Goal: Find specific page/section: Find specific page/section

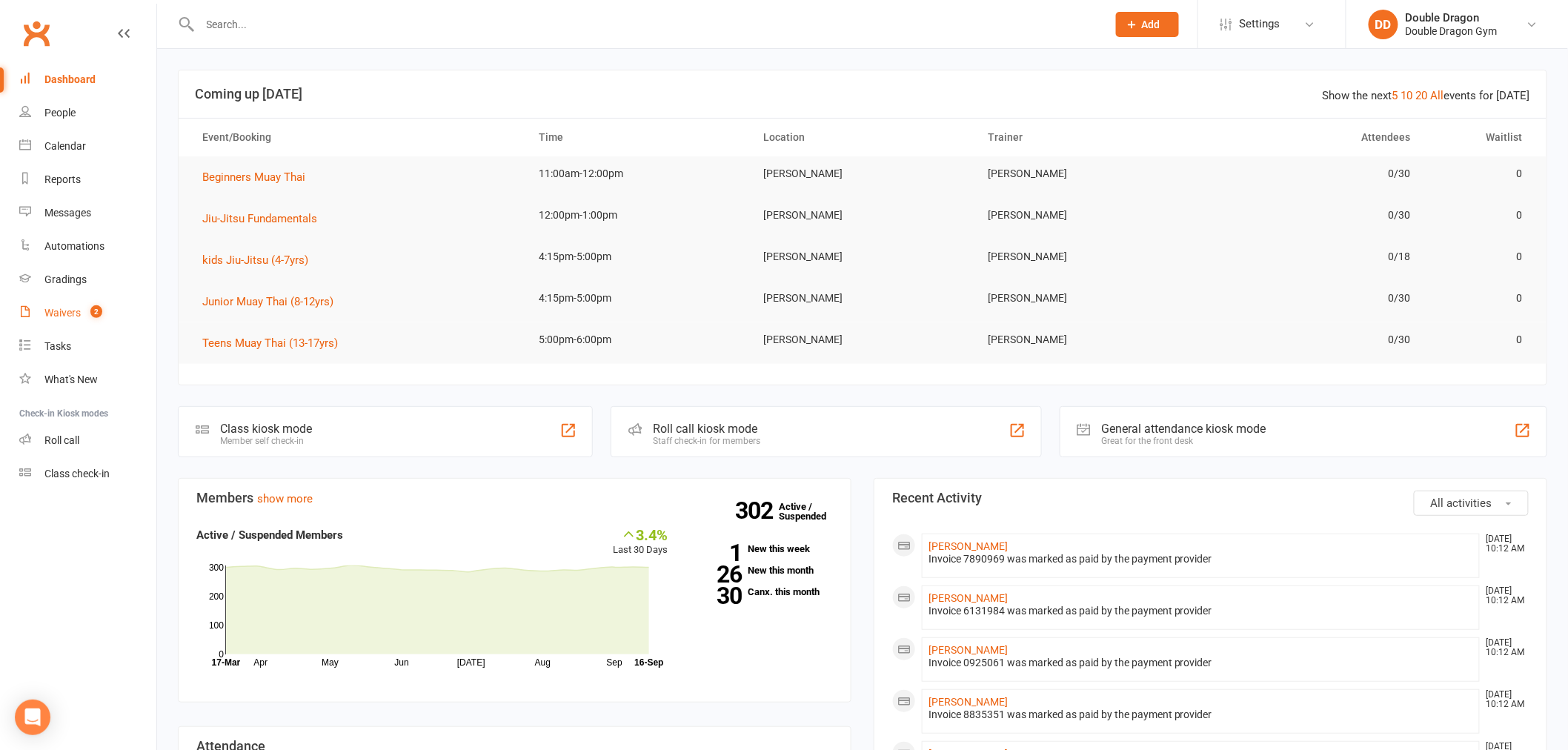
click at [67, 316] on div "Waivers" at bounding box center [62, 313] width 36 height 12
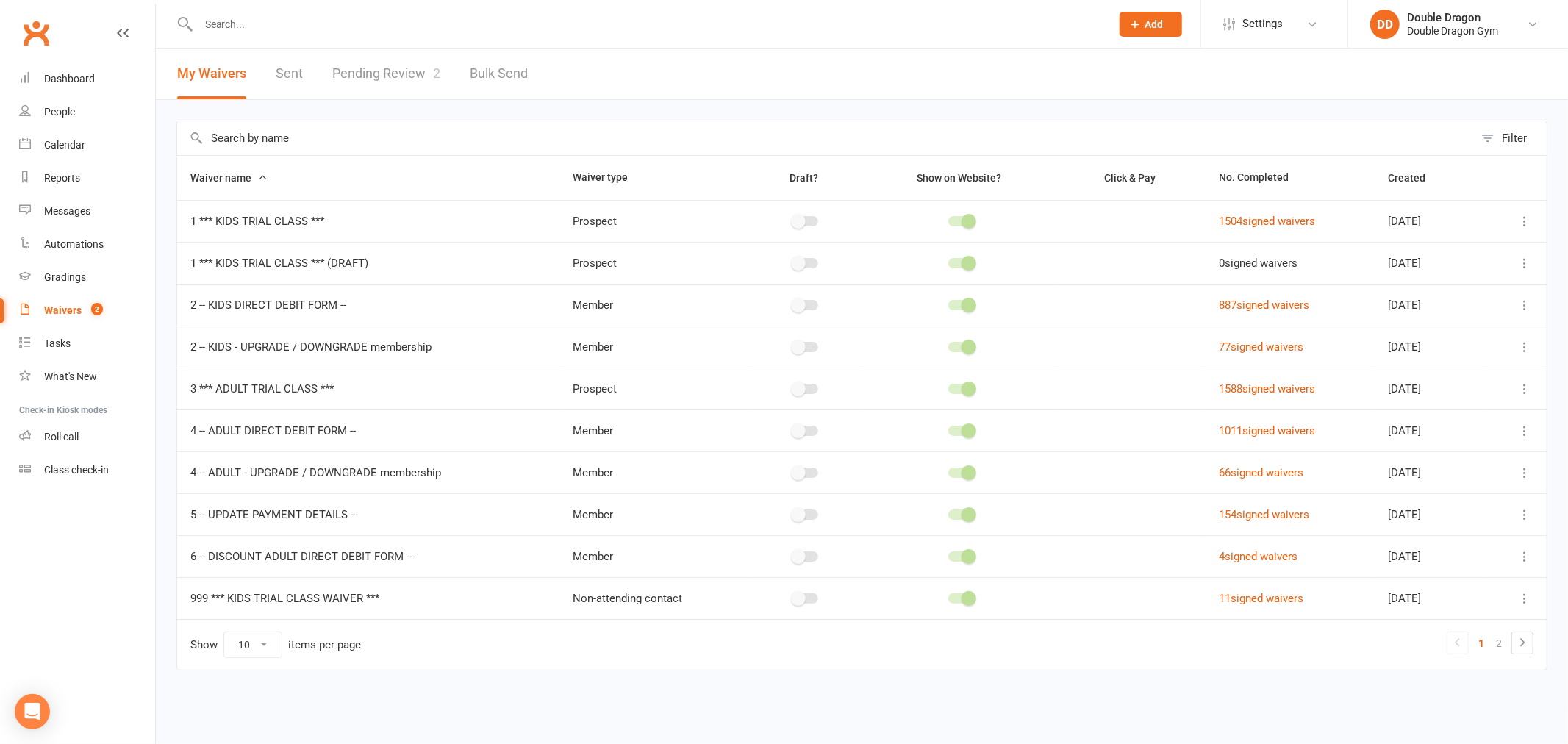
click at [398, 71] on link "Pending Review 2" at bounding box center [386, 73] width 108 height 51
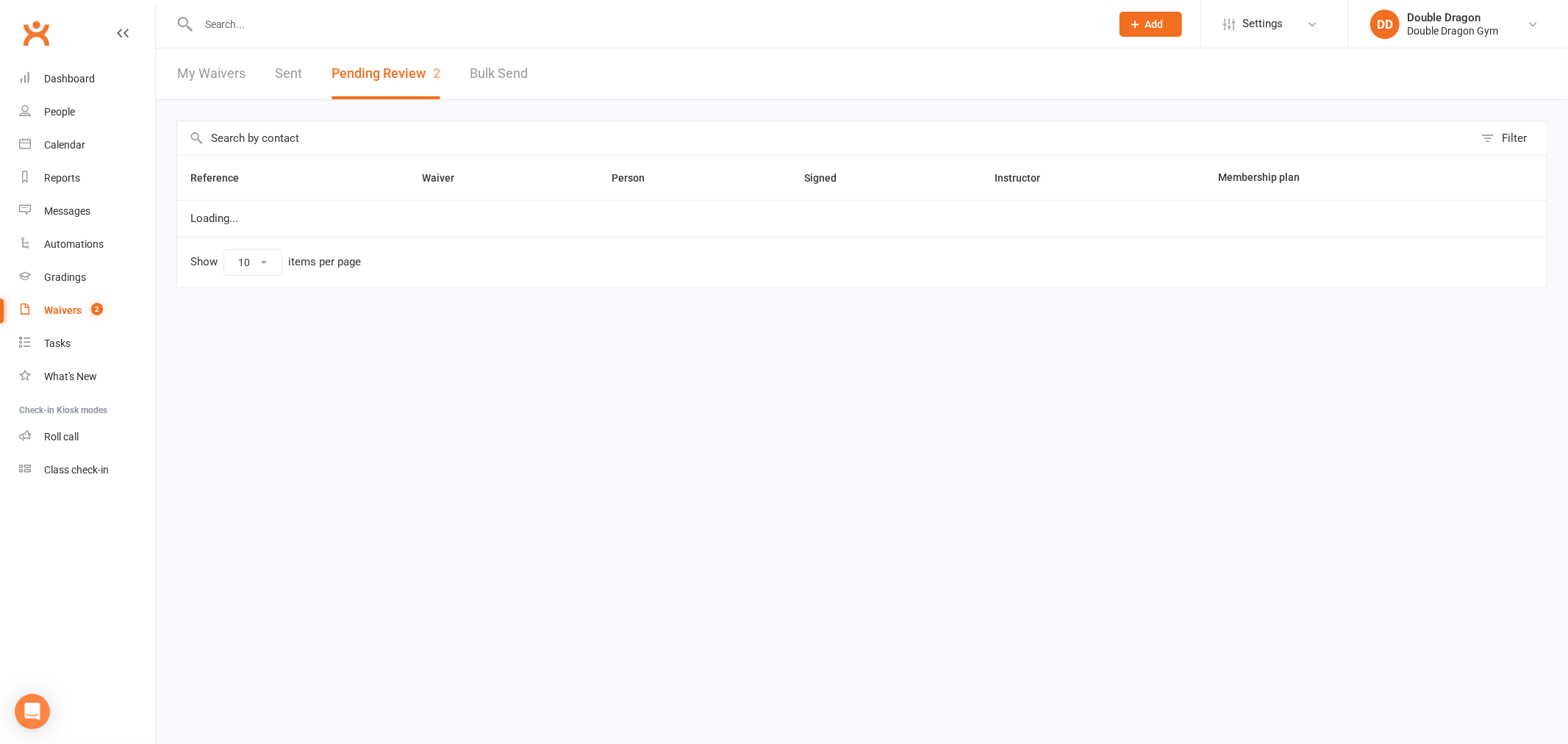
select select "100"
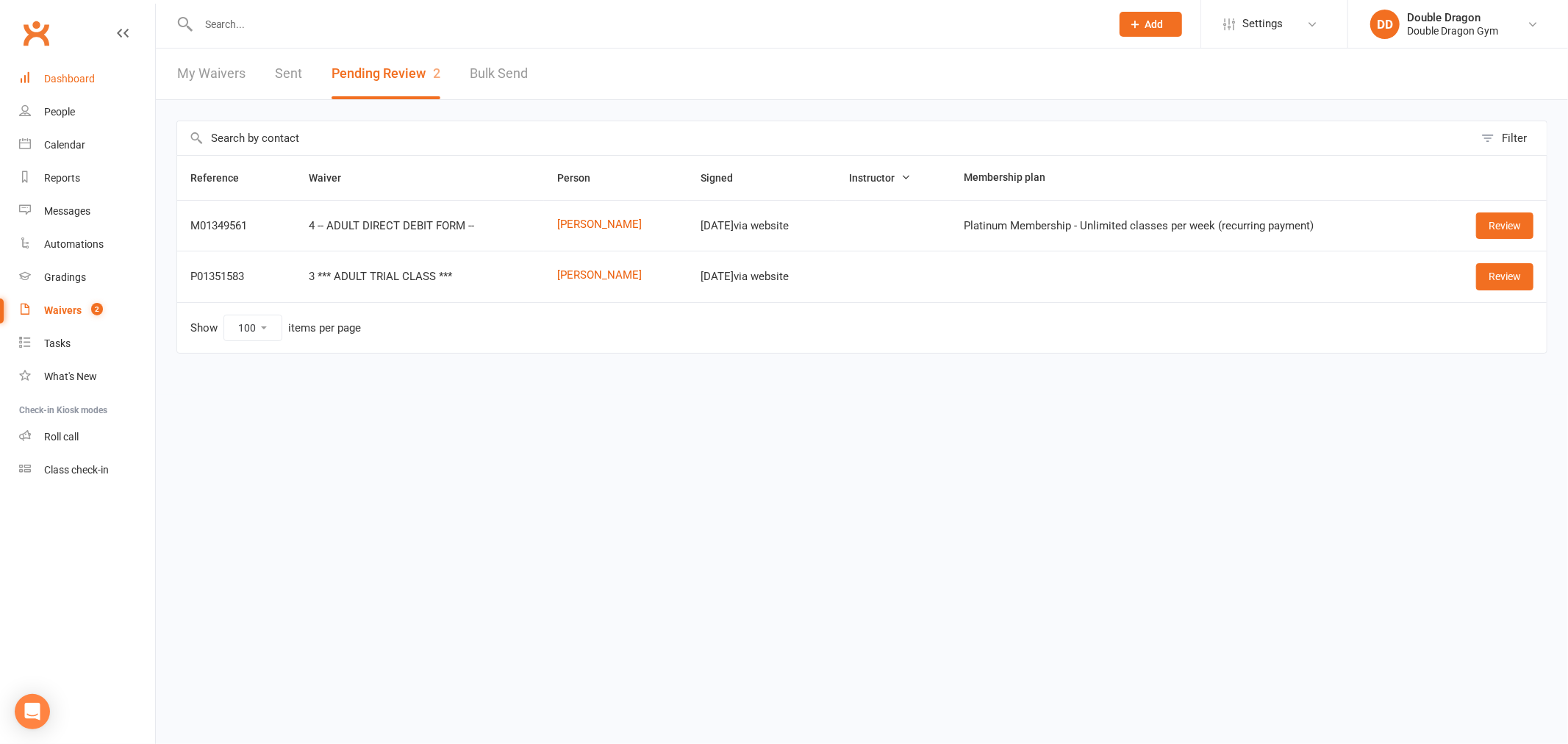
click at [103, 86] on link "Dashboard" at bounding box center [86, 78] width 136 height 33
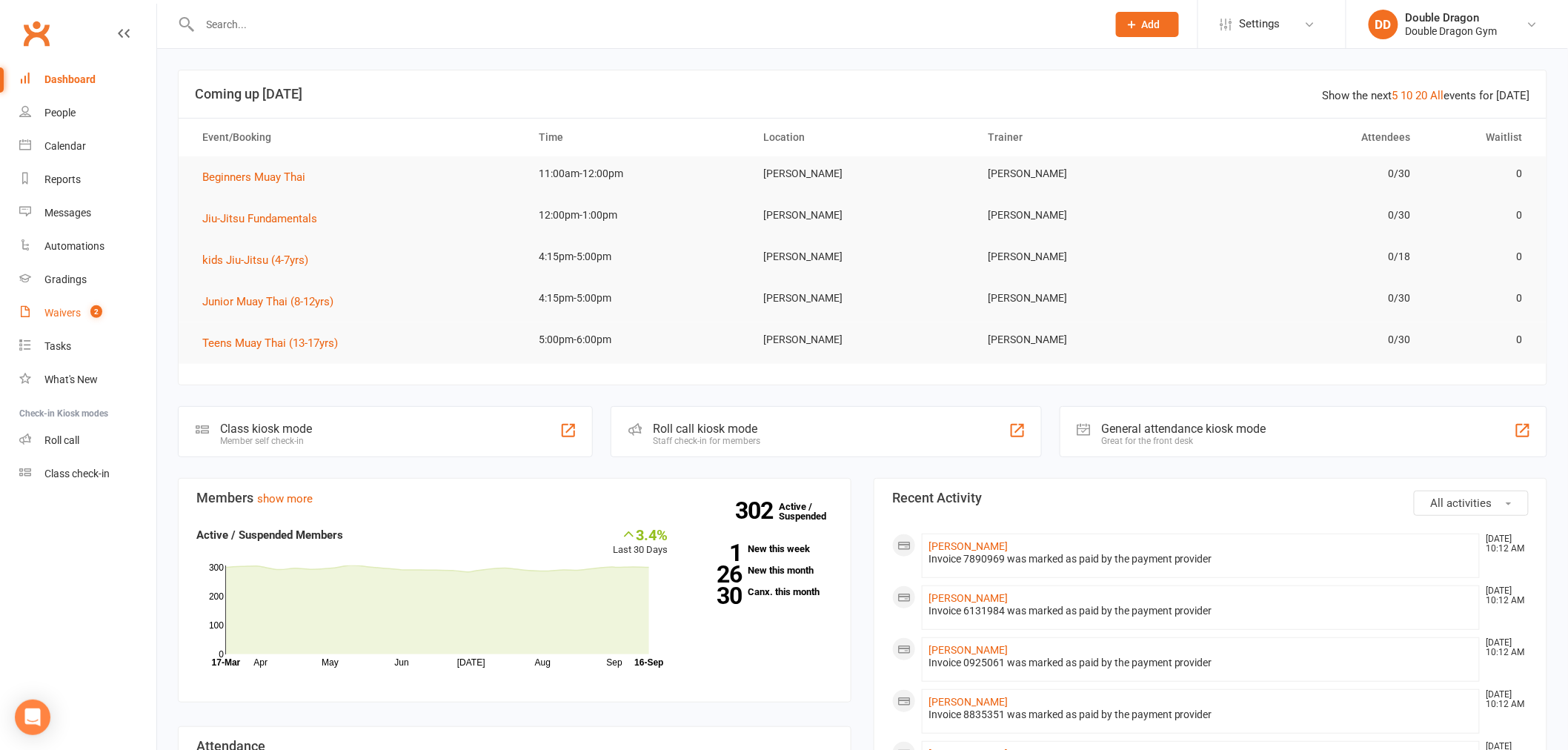
click at [57, 328] on link "Waivers 2" at bounding box center [87, 312] width 137 height 33
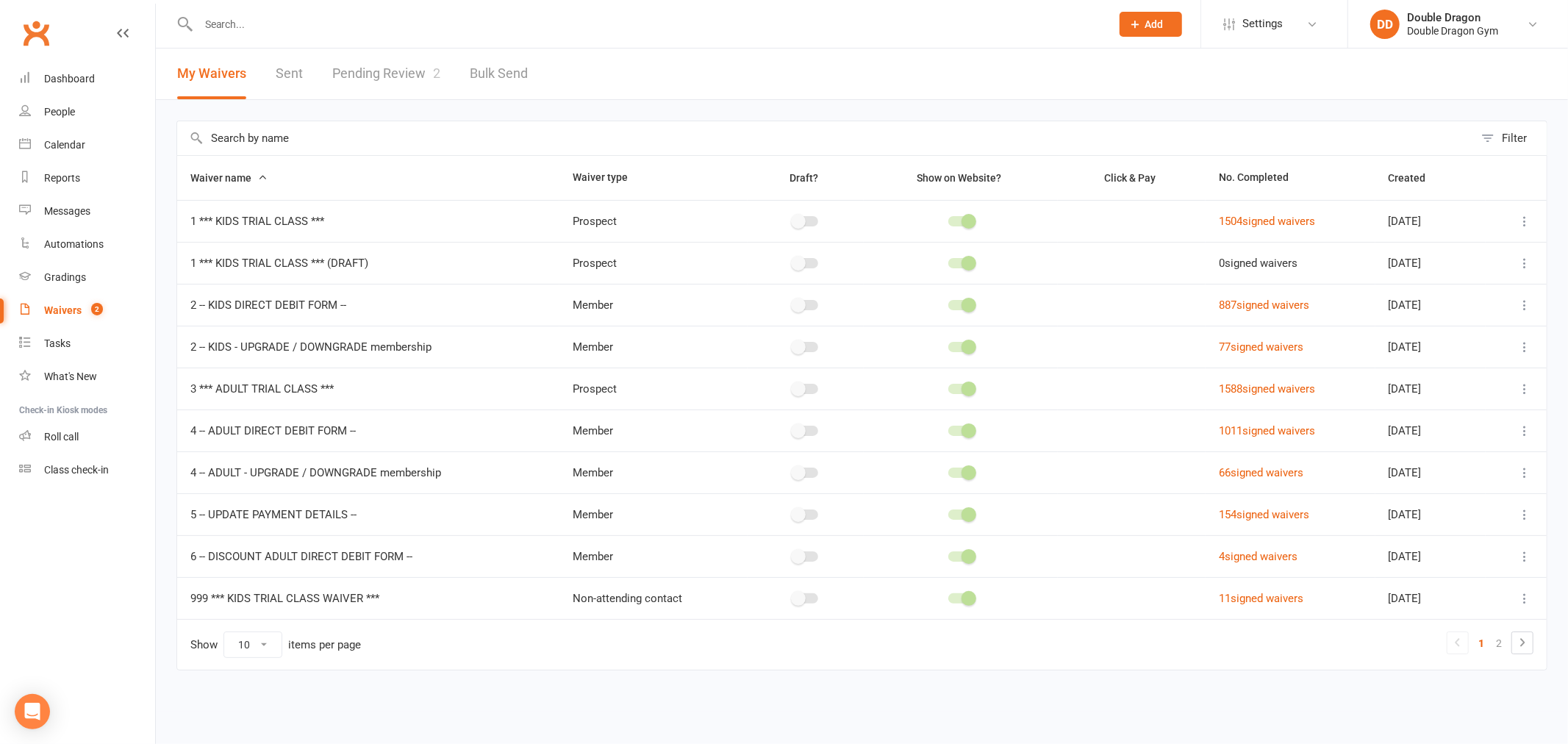
click at [244, 41] on div at bounding box center [638, 24] width 924 height 48
click at [241, 30] on input "text" at bounding box center [648, 24] width 907 height 21
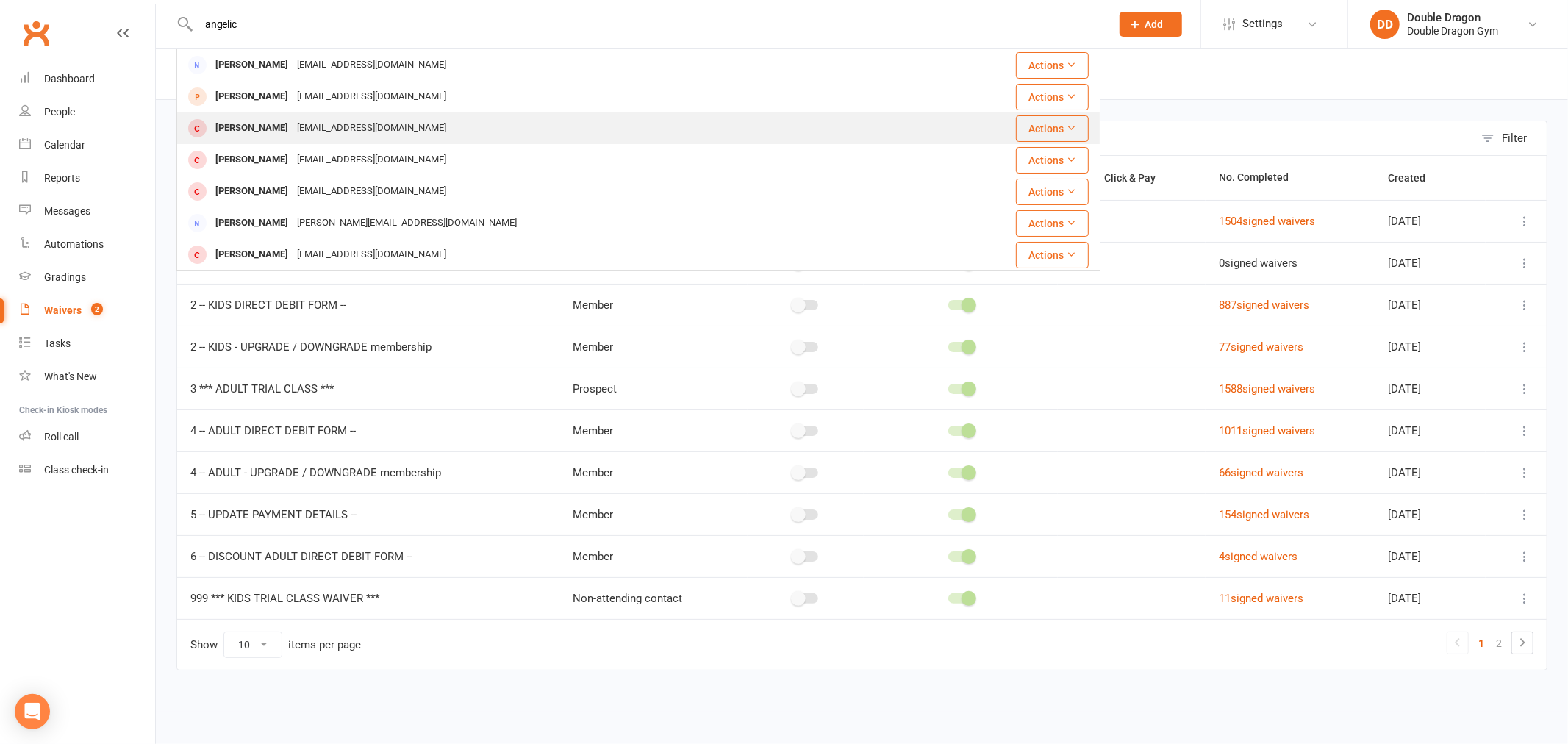
type input "angelic"
click at [317, 133] on div "[EMAIL_ADDRESS][DOMAIN_NAME]" at bounding box center [371, 128] width 158 height 21
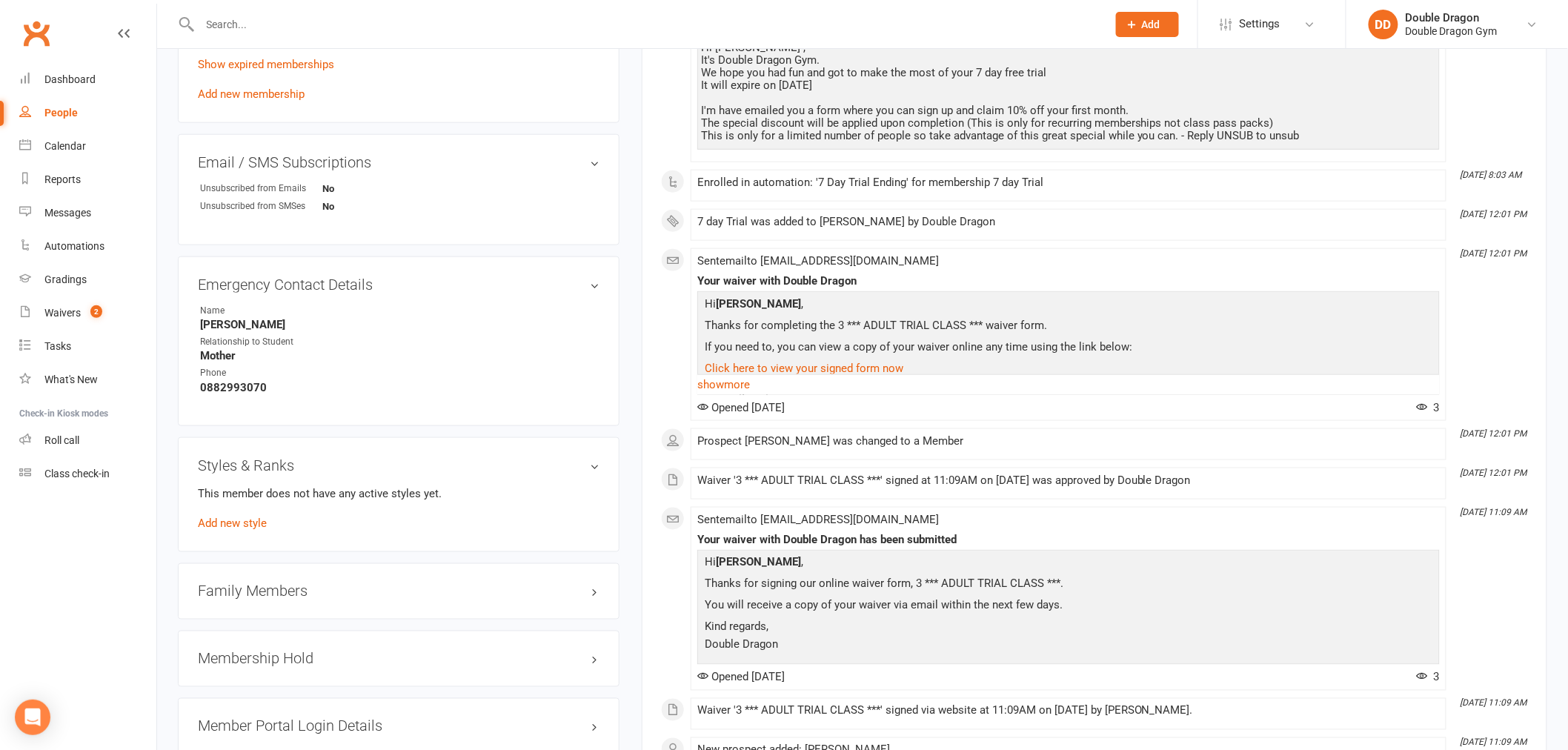
scroll to position [741, 0]
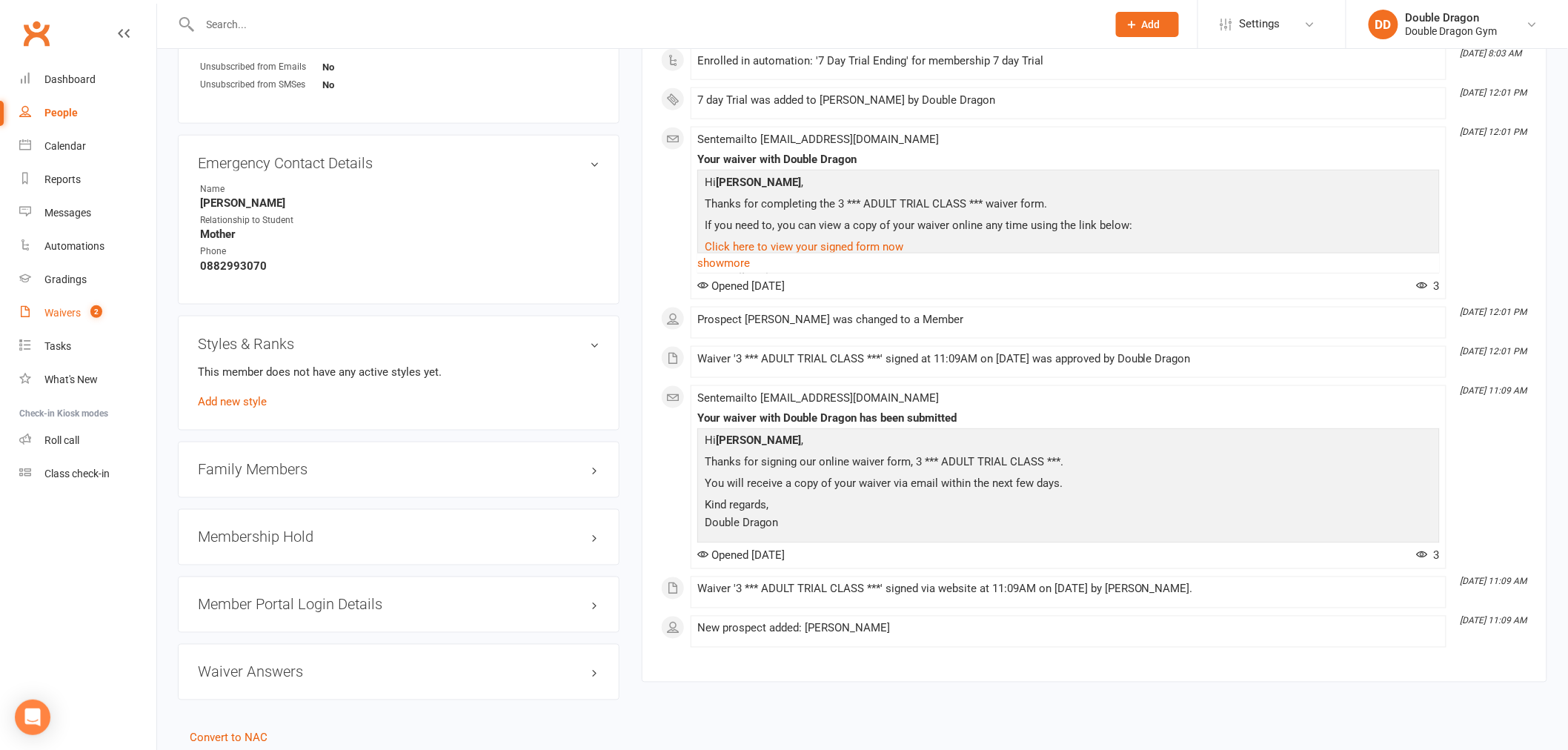
click at [57, 316] on div "Waivers" at bounding box center [62, 313] width 36 height 12
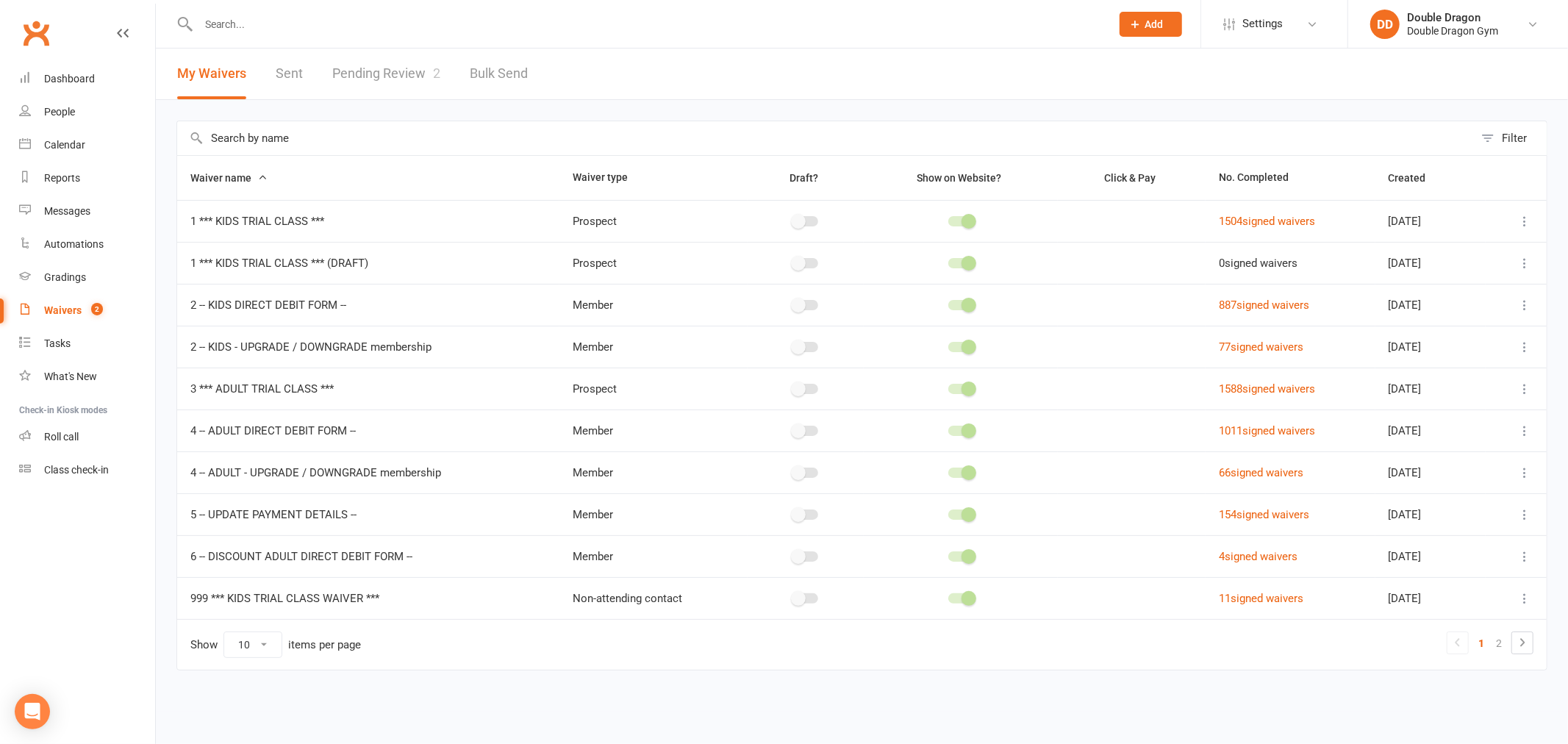
click at [362, 70] on link "Pending Review 2" at bounding box center [386, 73] width 108 height 51
select select "100"
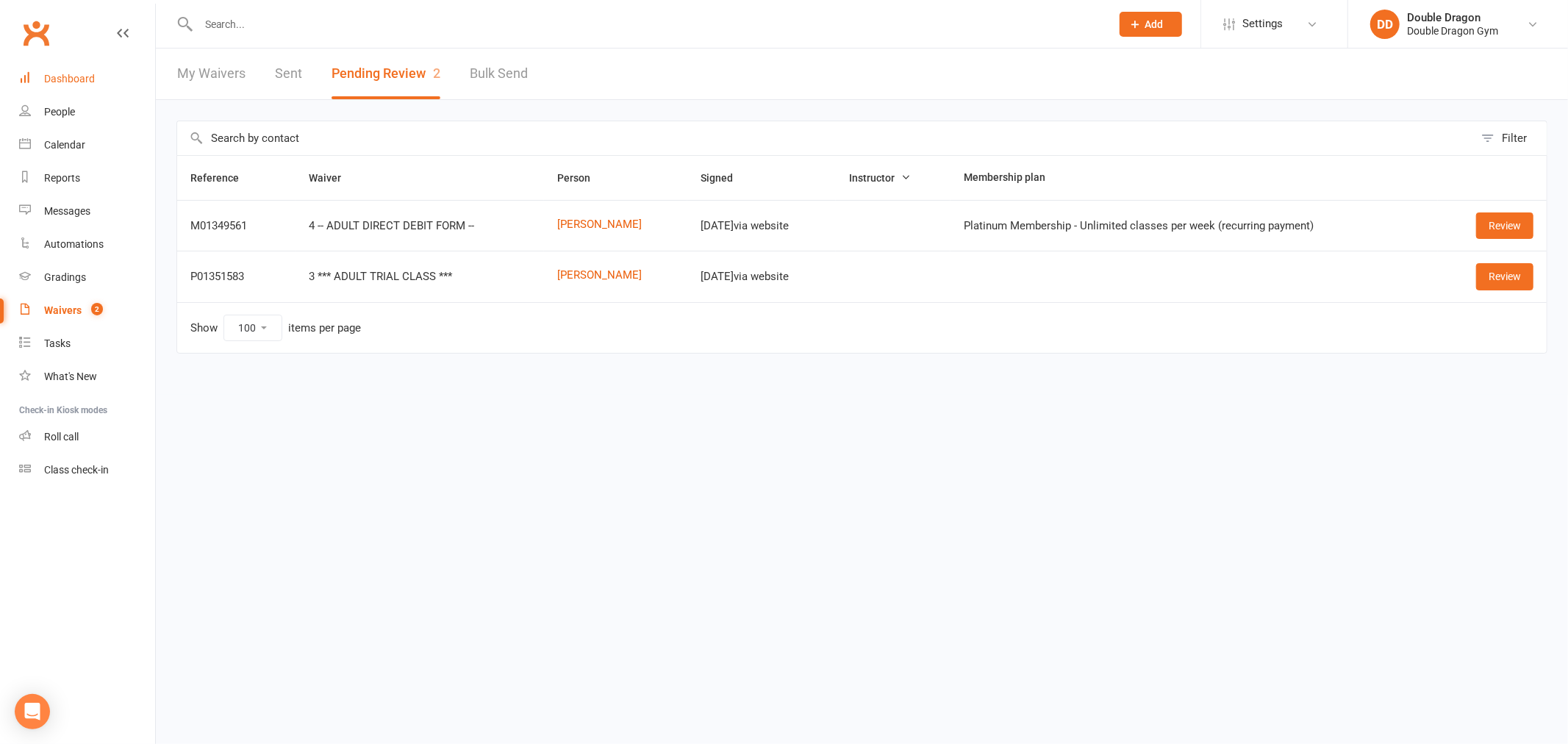
click at [99, 78] on link "Dashboard" at bounding box center [86, 78] width 136 height 33
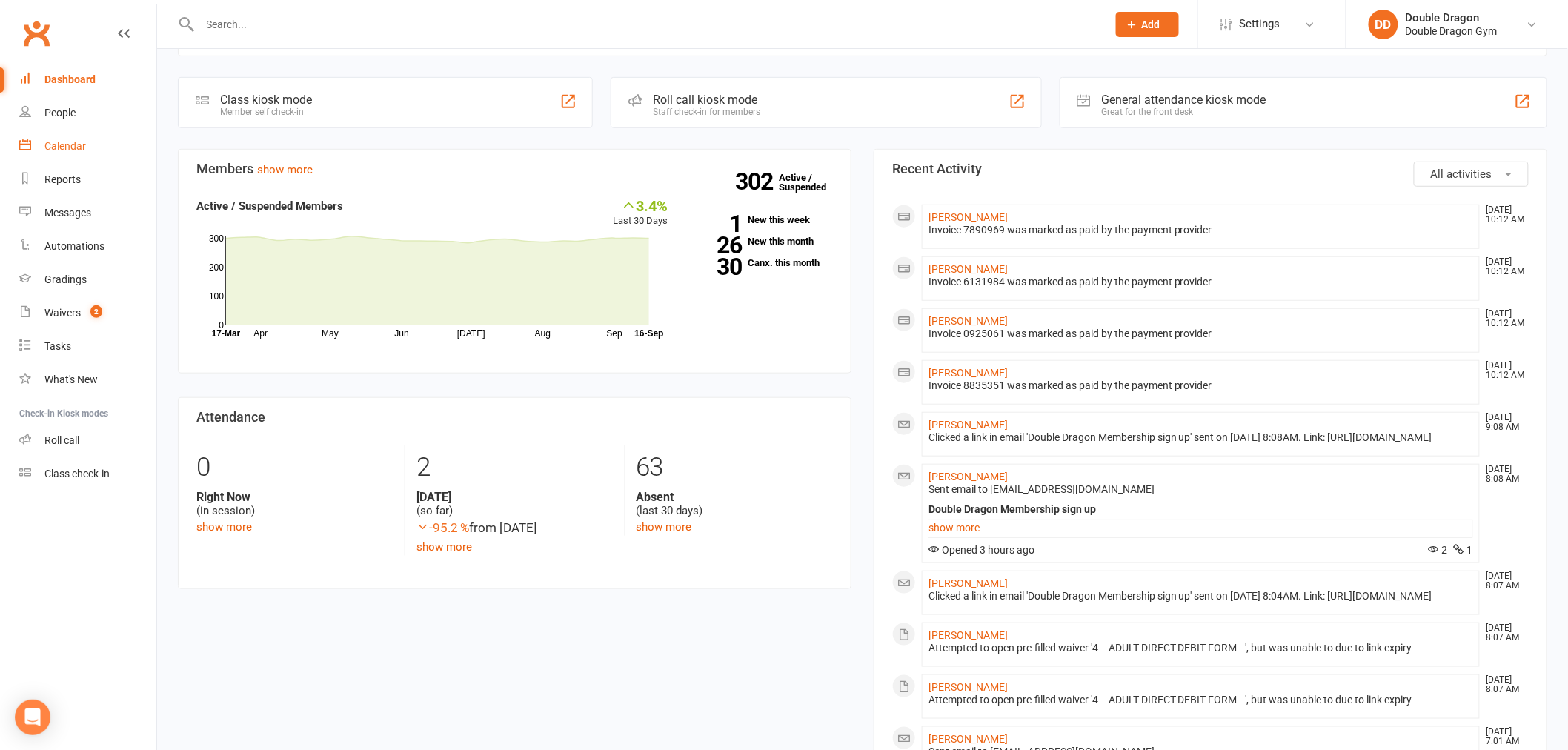
scroll to position [247, 0]
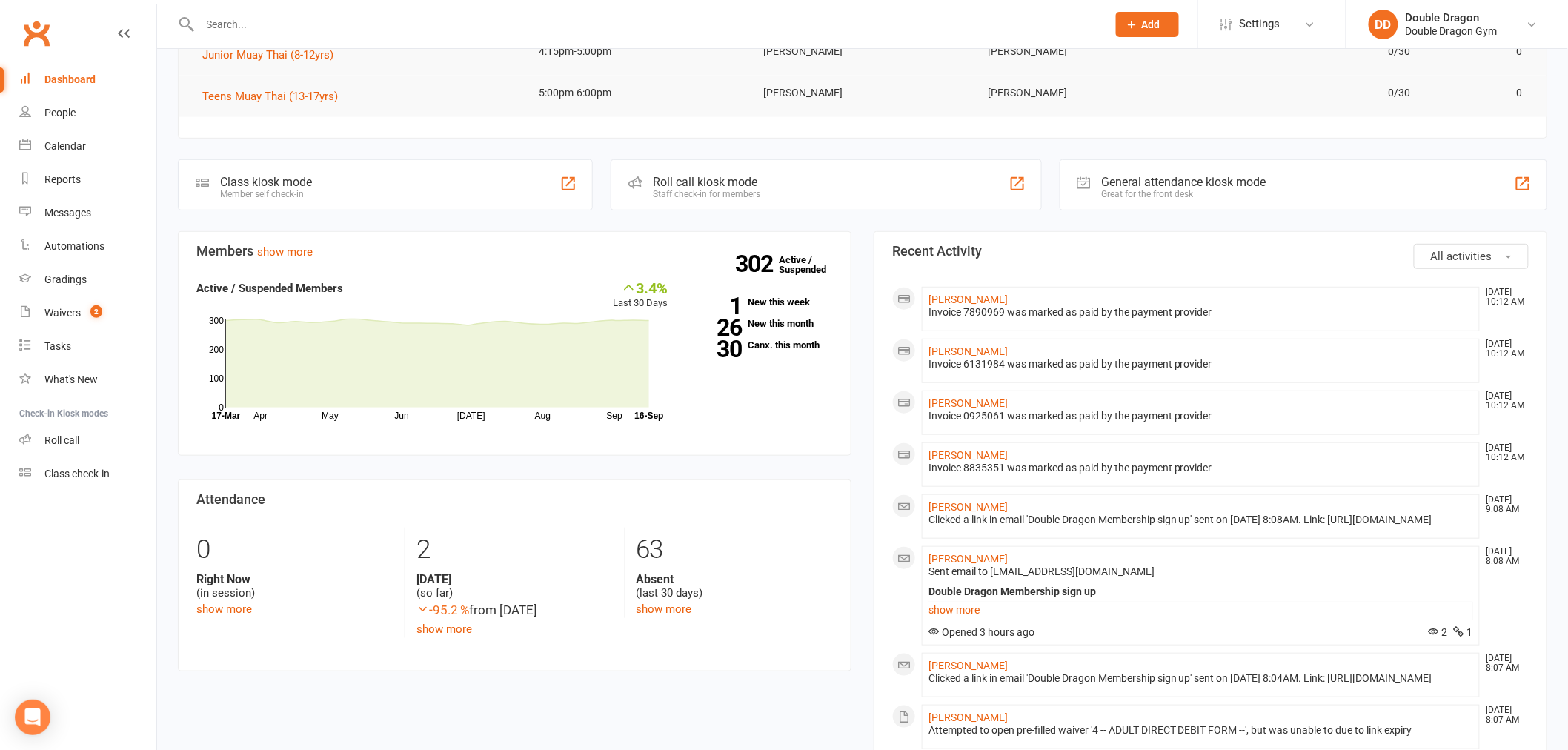
click at [82, 77] on div "Dashboard" at bounding box center [69, 79] width 51 height 12
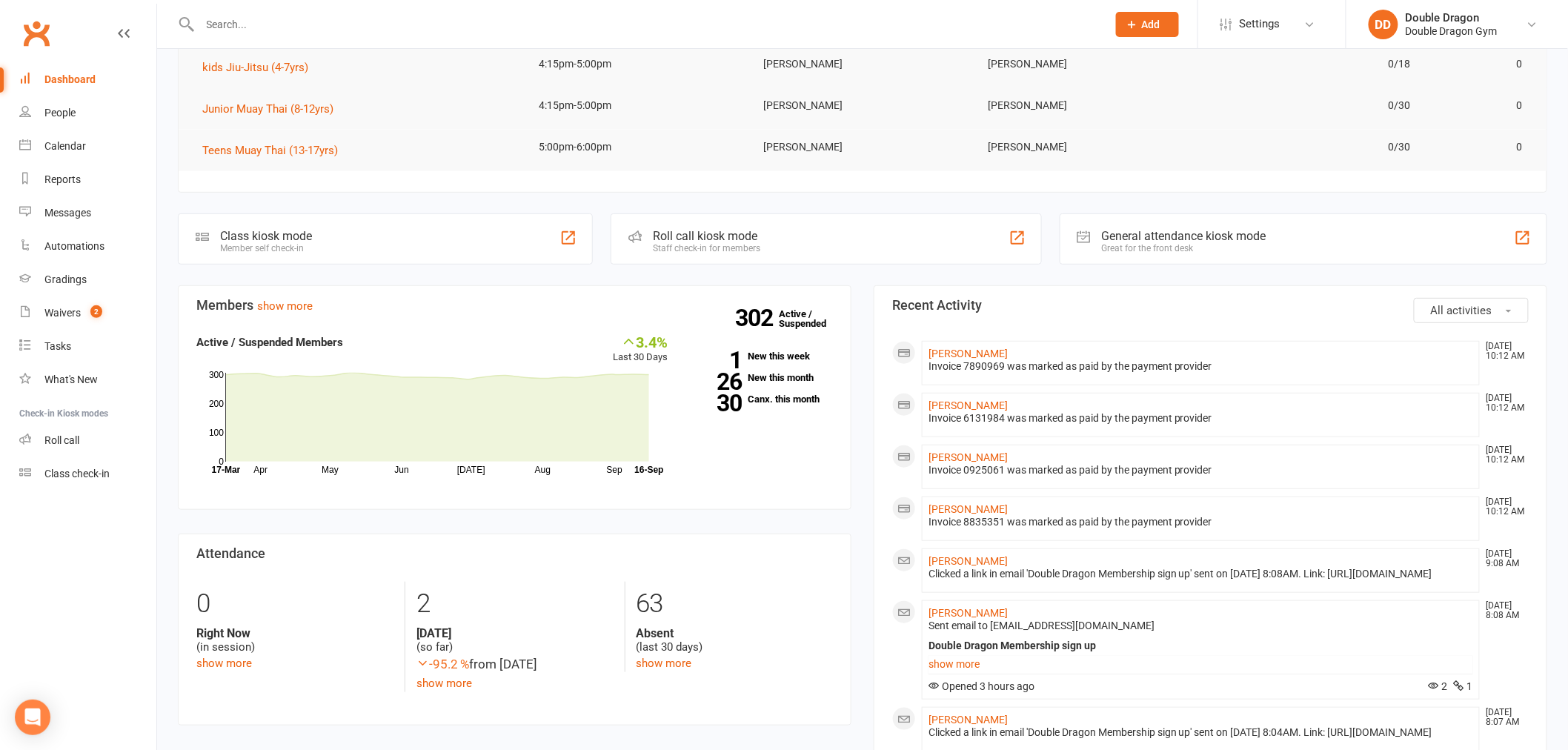
scroll to position [0, 0]
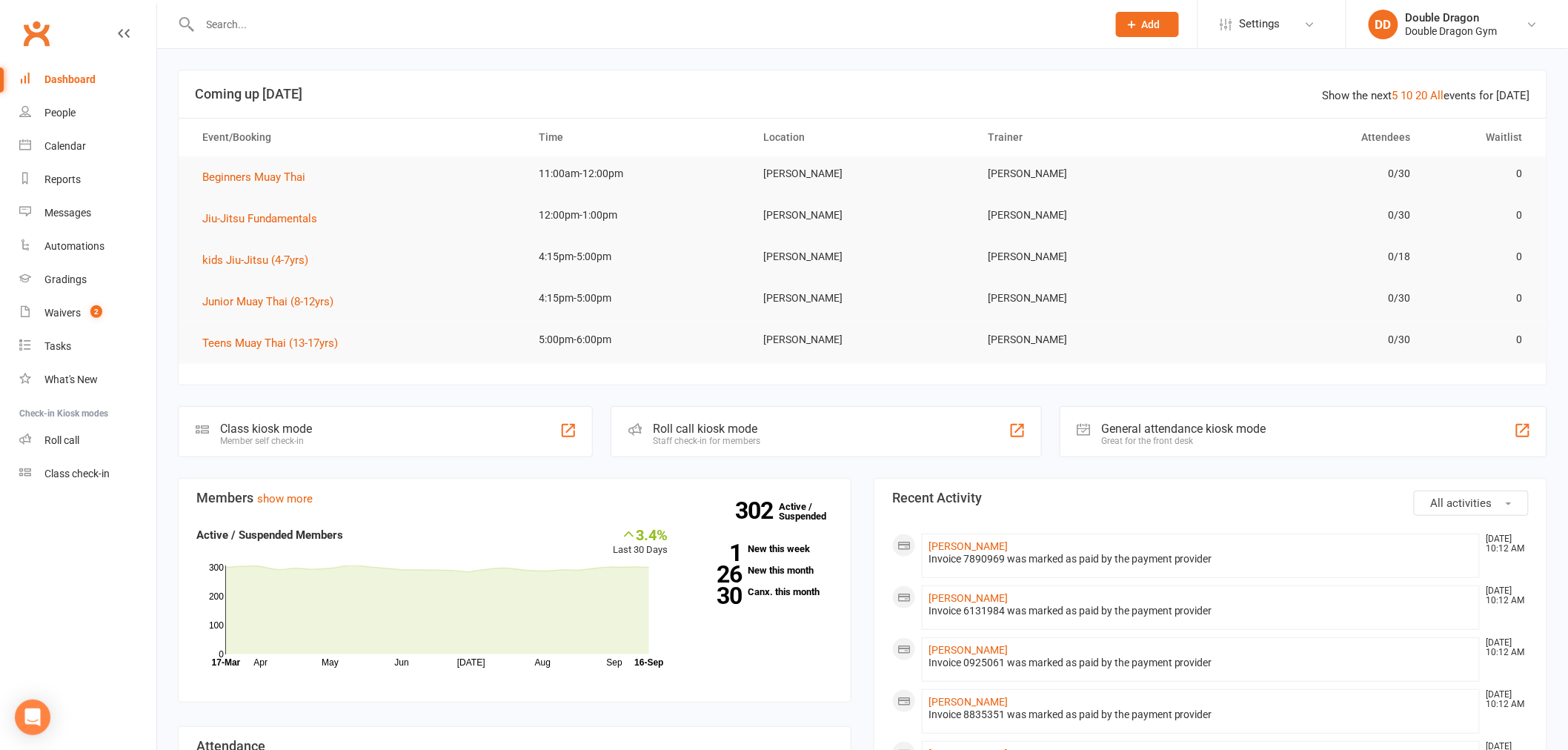
click at [256, 22] on input "text" at bounding box center [646, 24] width 901 height 21
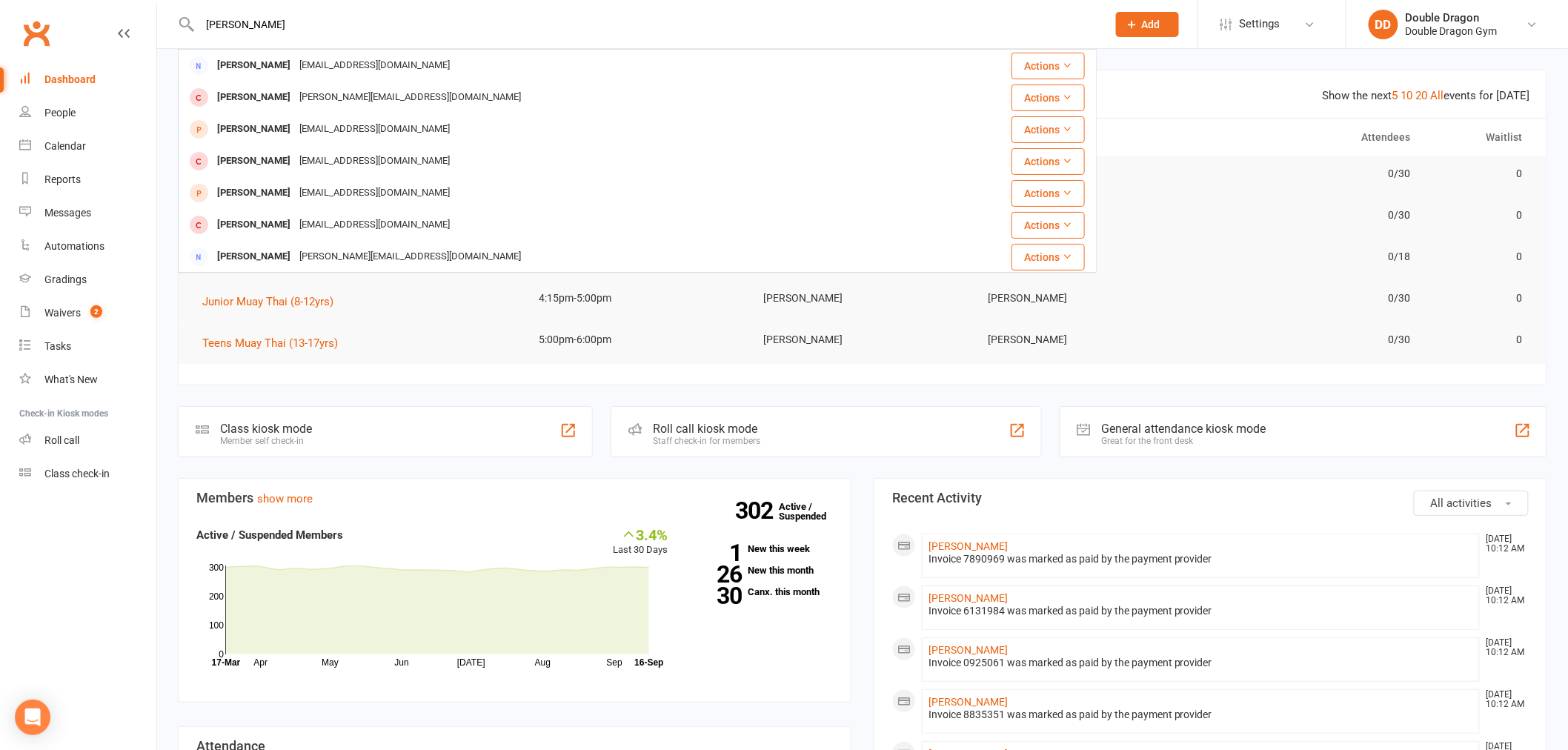
type input "[PERSON_NAME]"
drag, startPoint x: 295, startPoint y: 21, endPoint x: 134, endPoint y: 21, distance: 160.8
click at [134, 4] on header "[PERSON_NAME] [PERSON_NAME] [EMAIL_ADDRESS][DOMAIN_NAME] Actions [PERSON_NAME] …" at bounding box center [784, 4] width 1568 height 0
type input "dane"
